Goal: Task Accomplishment & Management: Manage account settings

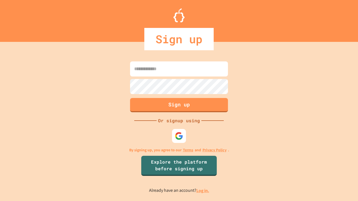
click at [203, 191] on link "Log in." at bounding box center [202, 191] width 13 height 6
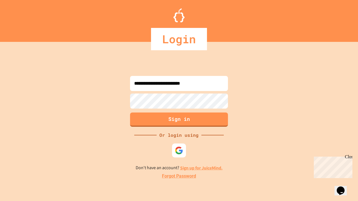
type input "**********"
